Goal: Find specific fact: Find specific fact

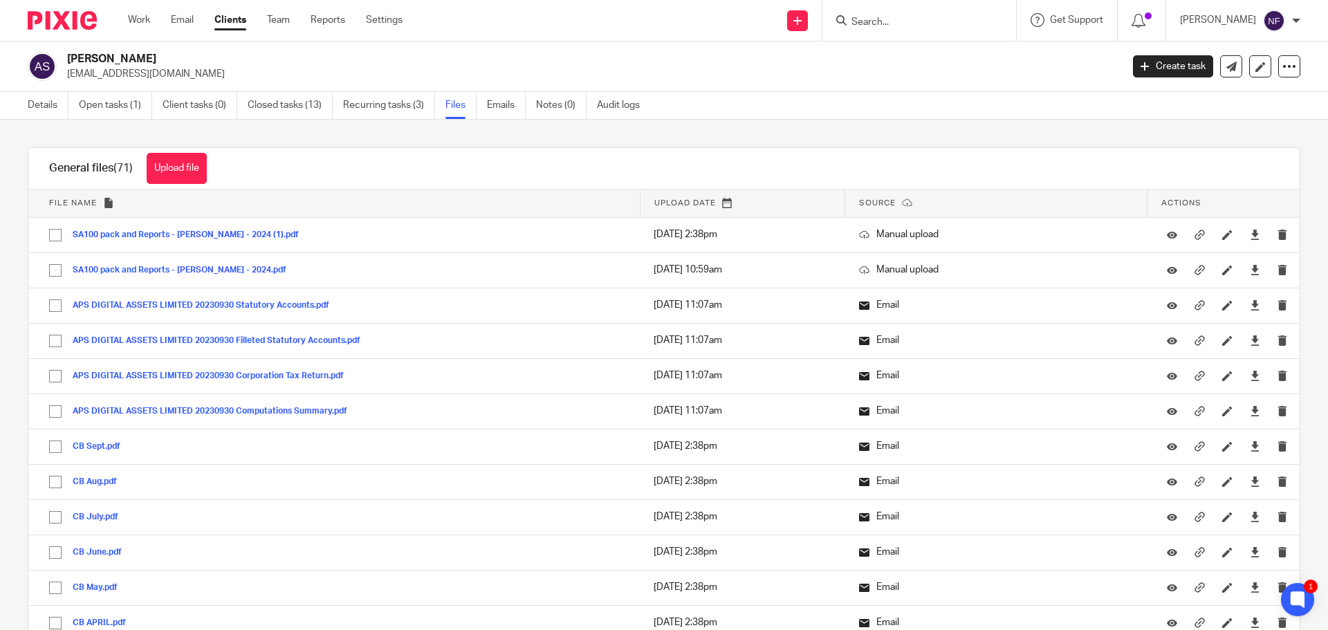
scroll to position [4148, 0]
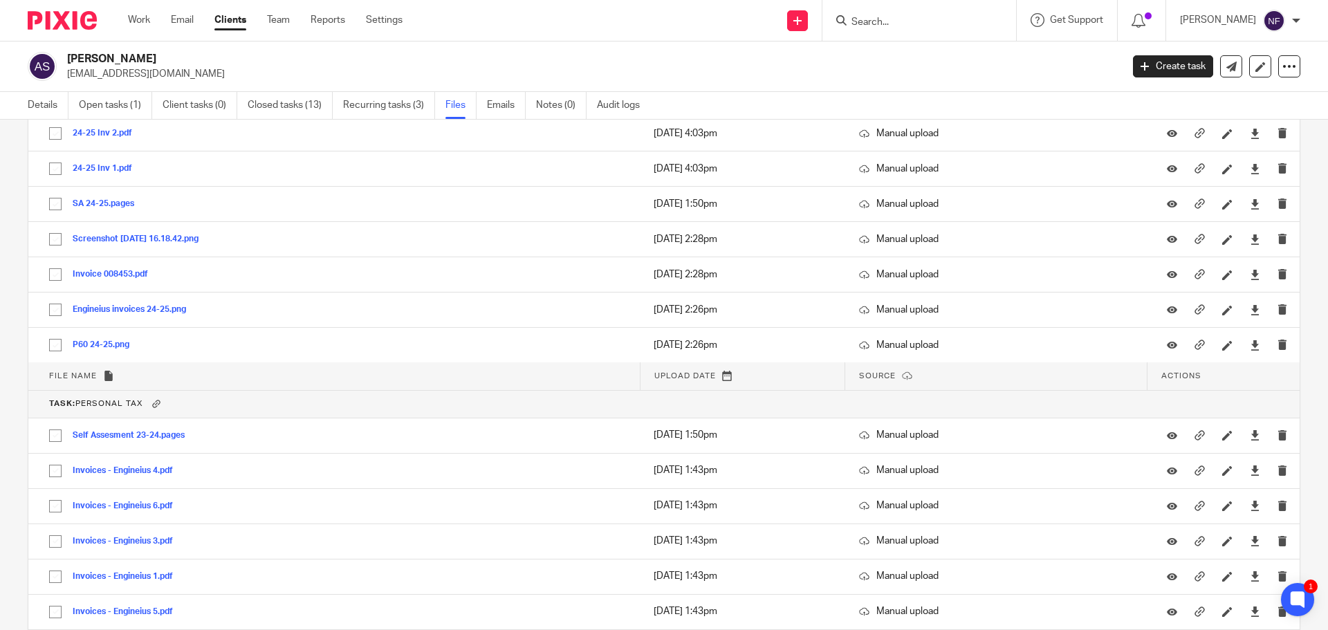
click at [932, 23] on input "Search" at bounding box center [912, 23] width 124 height 12
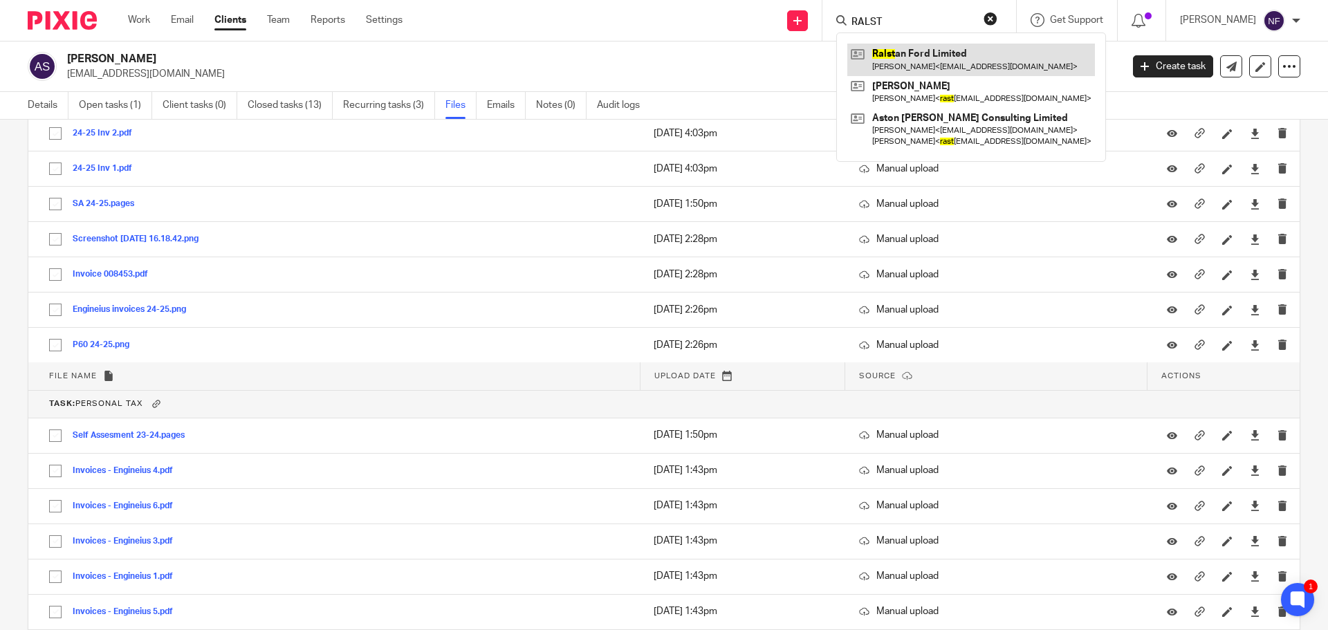
type input "RALST"
click at [919, 58] on link at bounding box center [971, 60] width 248 height 32
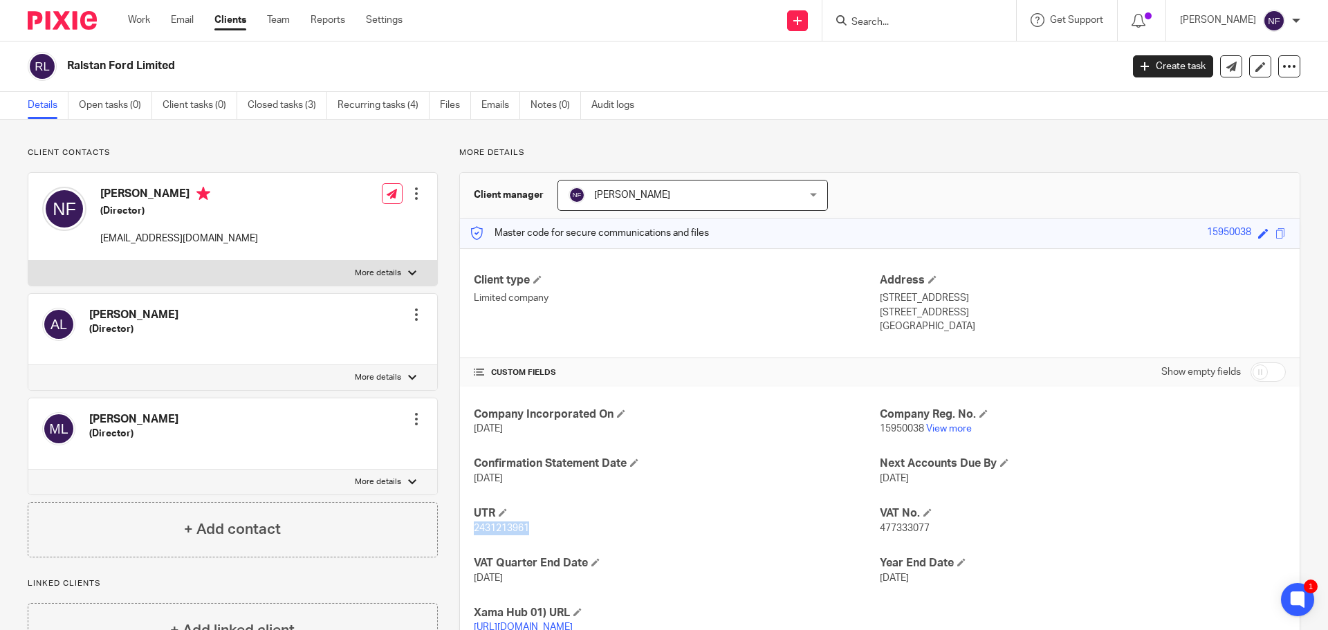
drag, startPoint x: 538, startPoint y: 531, endPoint x: 469, endPoint y: 525, distance: 69.4
click at [469, 525] on div "Company Incorporated On [DATE] Company Reg. No. 15950038 View more Confirmation…" at bounding box center [880, 521] width 840 height 269
copy span "2431213961"
drag, startPoint x: 918, startPoint y: 427, endPoint x: 873, endPoint y: 427, distance: 44.9
click at [880, 427] on p "15950038 View more" at bounding box center [1083, 429] width 406 height 14
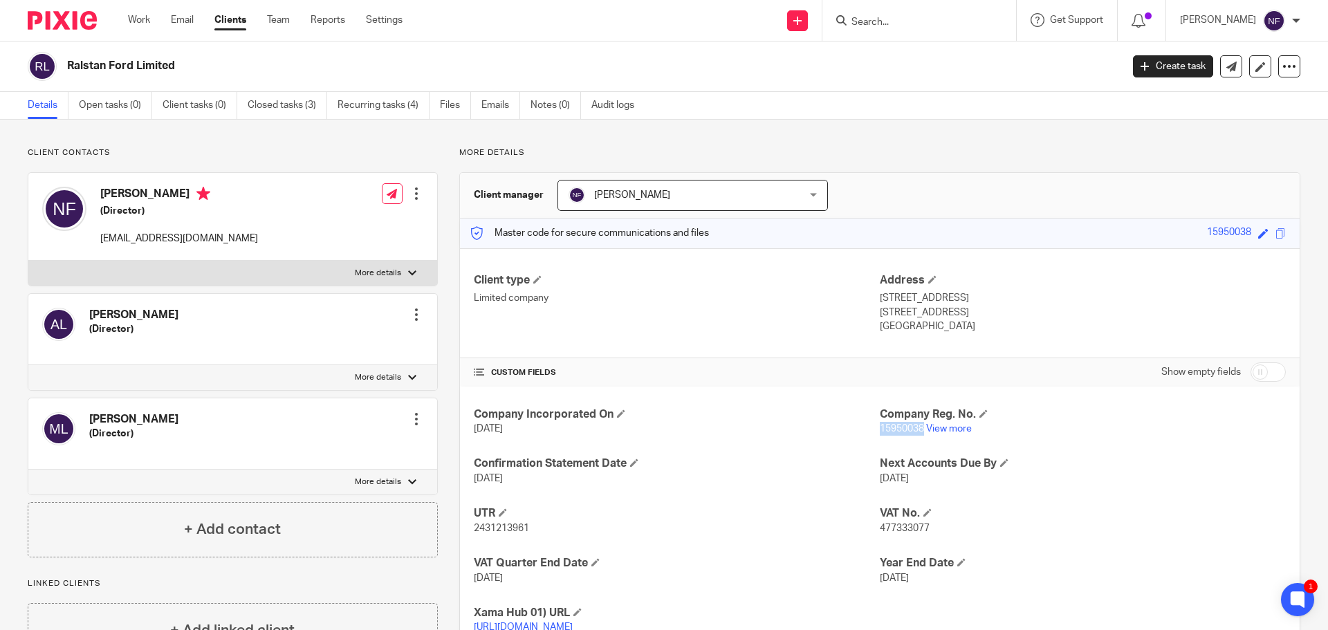
copy span "15950038"
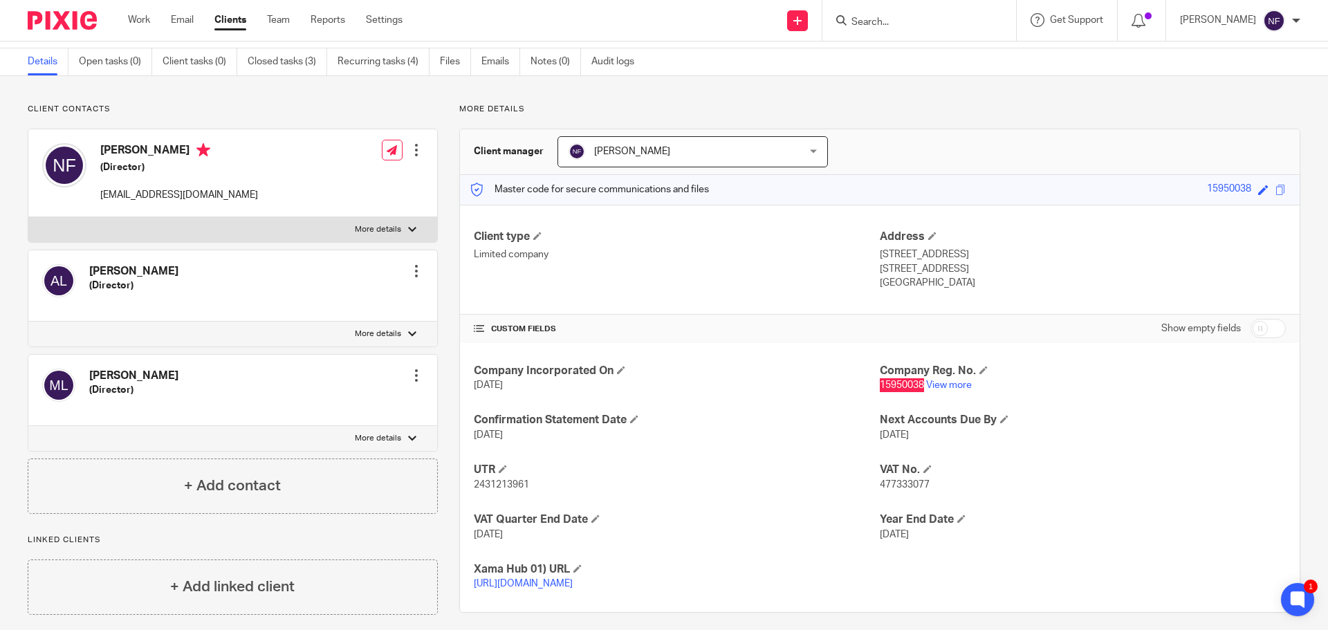
scroll to position [68, 0]
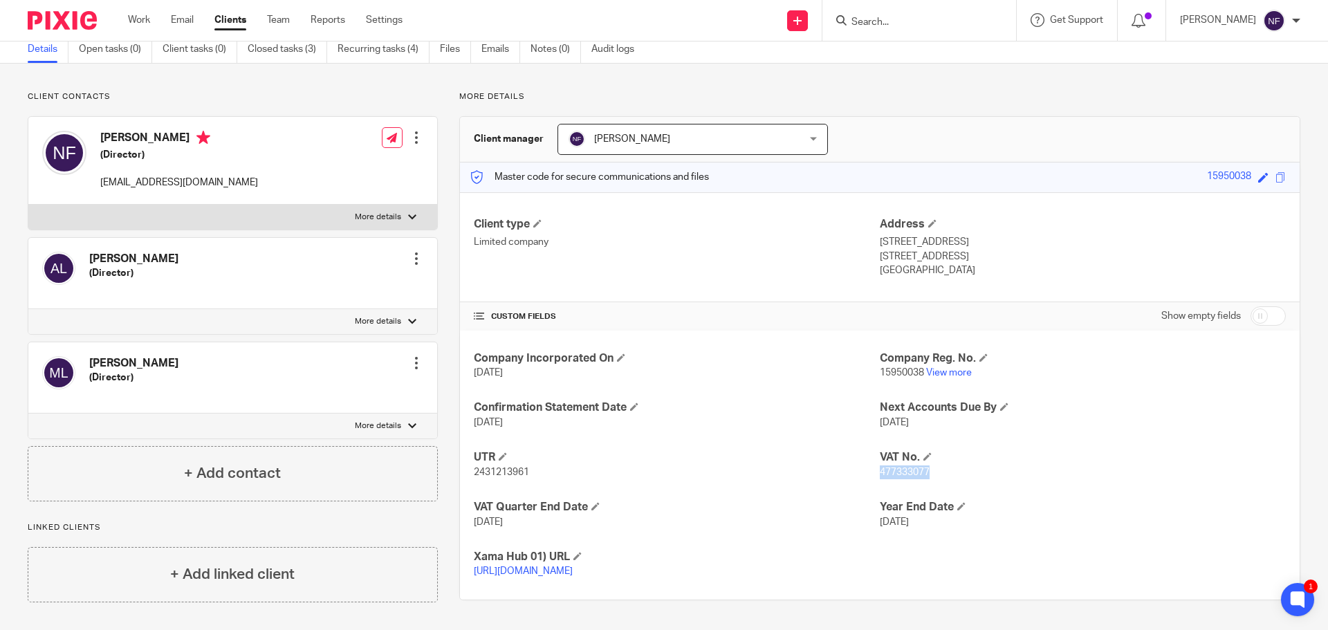
drag, startPoint x: 928, startPoint y: 463, endPoint x: 874, endPoint y: 463, distance: 53.9
click at [880, 465] on p "477333077" at bounding box center [1083, 472] width 406 height 14
copy span "477333077"
